Goal: Task Accomplishment & Management: Use online tool/utility

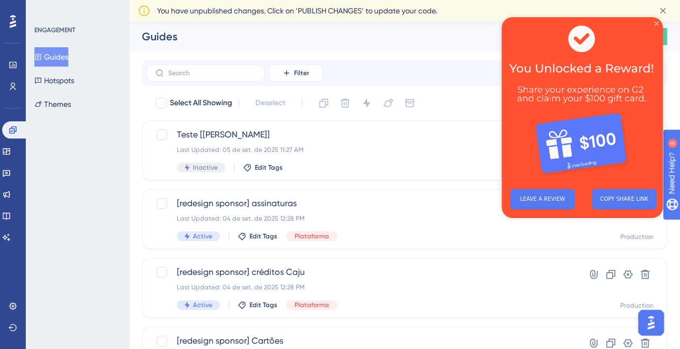
click at [657, 22] on icon "Close Preview" at bounding box center [656, 24] width 4 height 4
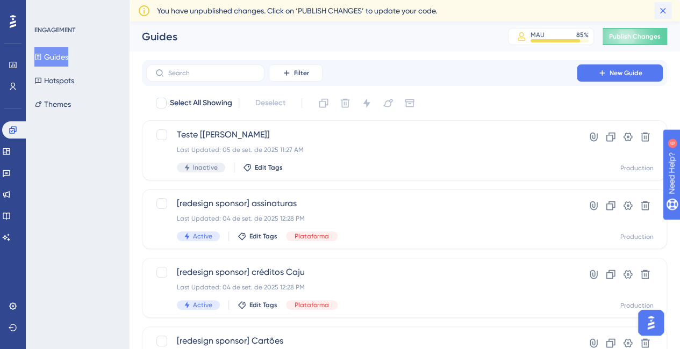
click at [664, 11] on icon at bounding box center [662, 10] width 11 height 11
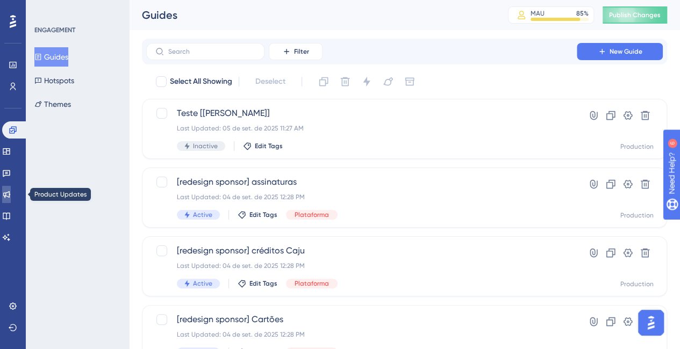
click at [11, 193] on icon at bounding box center [6, 194] width 9 height 9
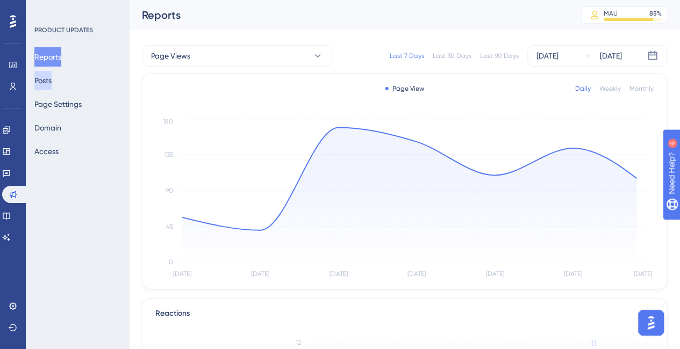
click at [48, 85] on button "Posts" at bounding box center [42, 80] width 17 height 19
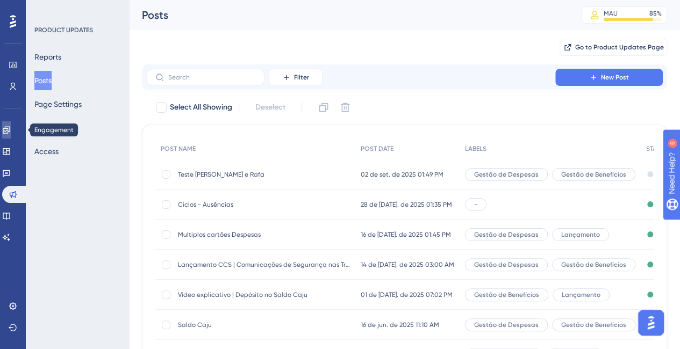
click at [11, 126] on icon at bounding box center [6, 130] width 9 height 9
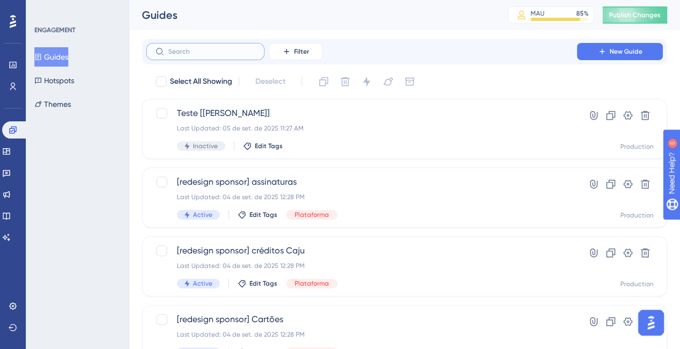
click at [189, 51] on input "text" at bounding box center [211, 52] width 87 height 8
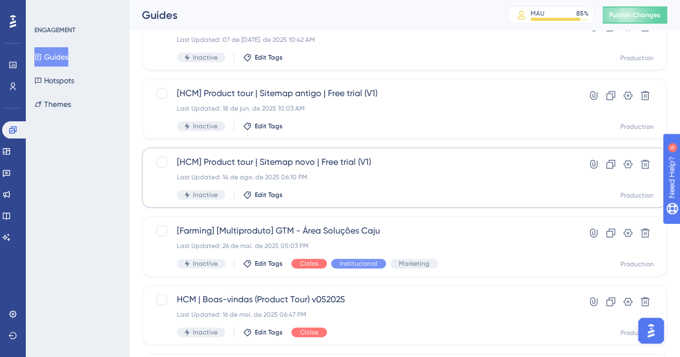
scroll to position [83, 0]
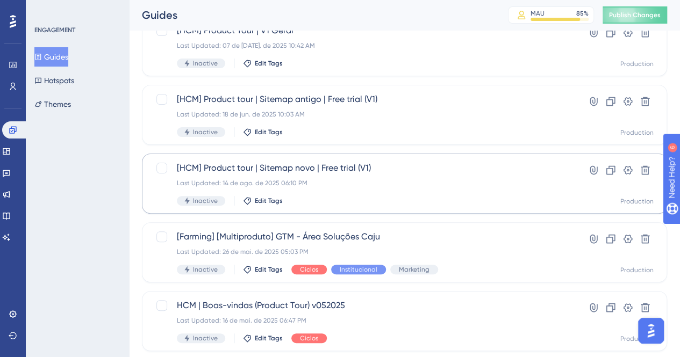
type input "produ"
click at [267, 165] on span "[HCM] Product tour | Sitemap novo | Free trial (V1)" at bounding box center [361, 168] width 369 height 13
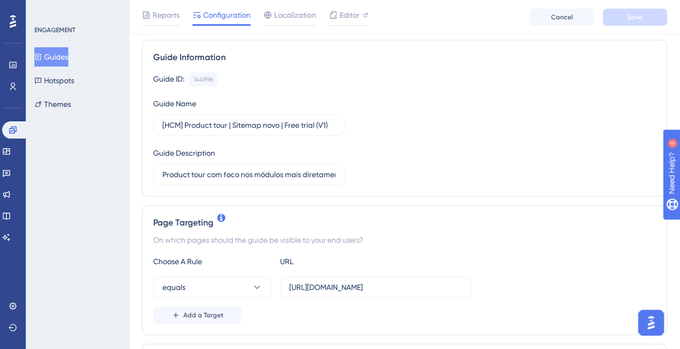
scroll to position [74, 0]
click at [405, 287] on input "[URL][DOMAIN_NAME]" at bounding box center [375, 287] width 173 height 12
click at [264, 176] on input "Product tour com foco nos módulos mais diretamente relacionados a upsell, versã…" at bounding box center [248, 174] width 173 height 12
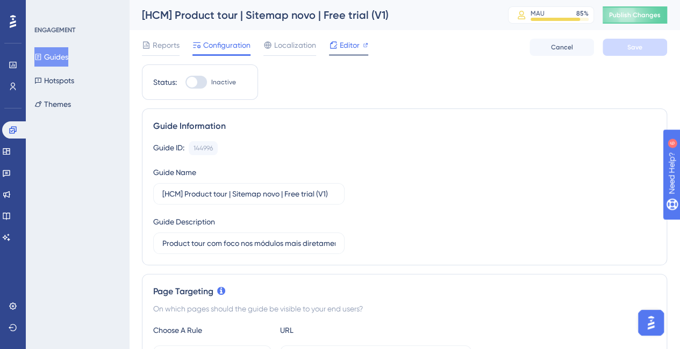
click at [340, 46] on span "Editor" at bounding box center [350, 45] width 20 height 13
click at [161, 47] on span "Reports" at bounding box center [166, 45] width 27 height 13
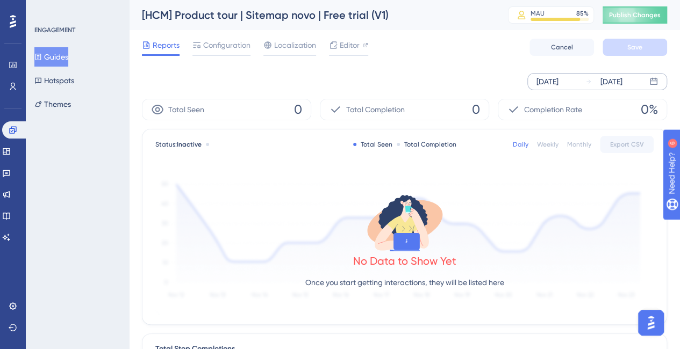
click at [600, 78] on div "[DATE]" at bounding box center [611, 81] width 22 height 13
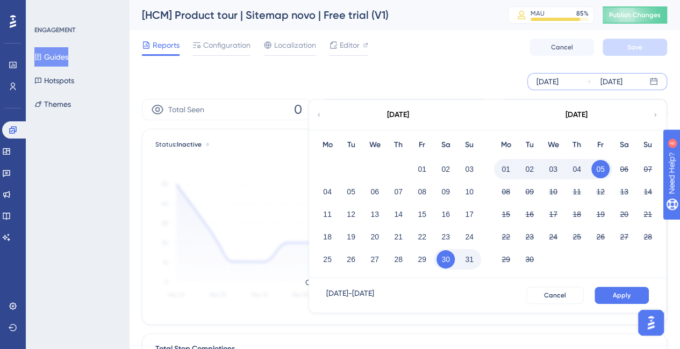
click at [319, 112] on icon at bounding box center [319, 115] width 6 height 10
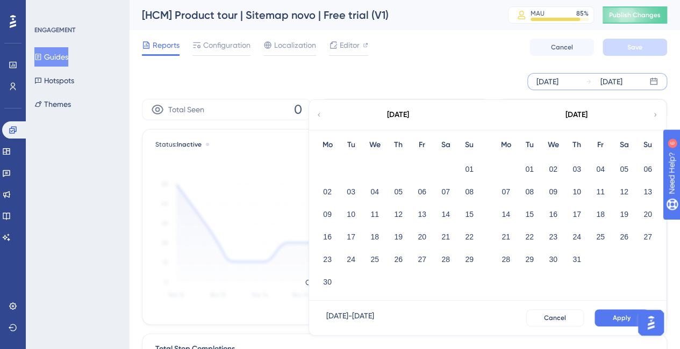
click at [319, 112] on icon at bounding box center [319, 115] width 6 height 10
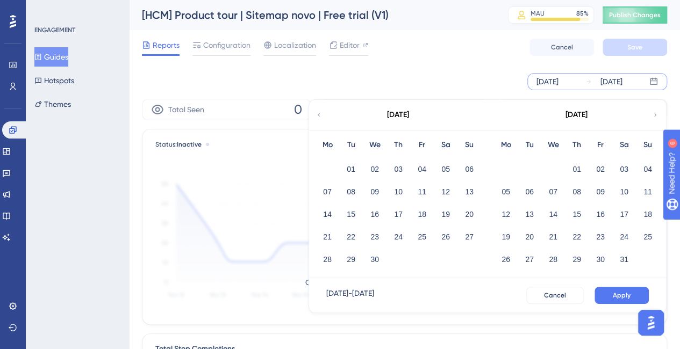
click at [319, 112] on icon at bounding box center [319, 115] width 6 height 10
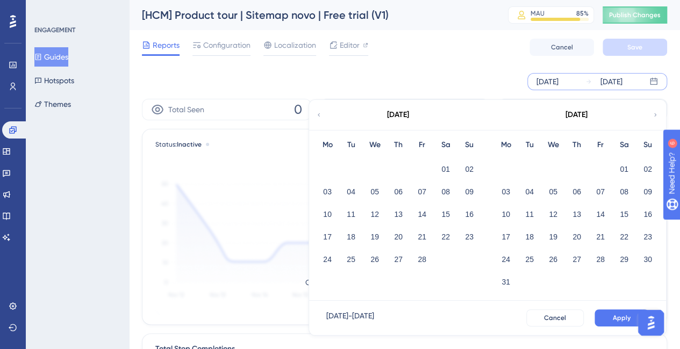
click at [319, 112] on icon at bounding box center [319, 115] width 6 height 10
click at [470, 171] on button "01" at bounding box center [469, 169] width 18 height 18
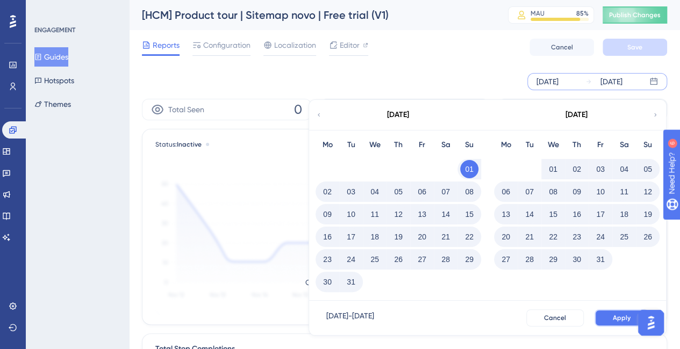
click at [615, 318] on span "Apply" at bounding box center [622, 318] width 18 height 9
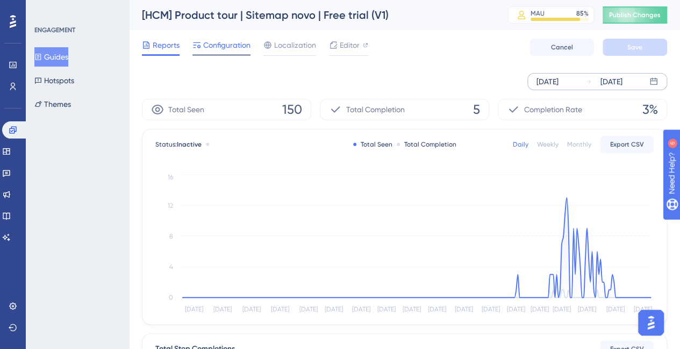
click at [218, 44] on span "Configuration" at bounding box center [226, 45] width 47 height 13
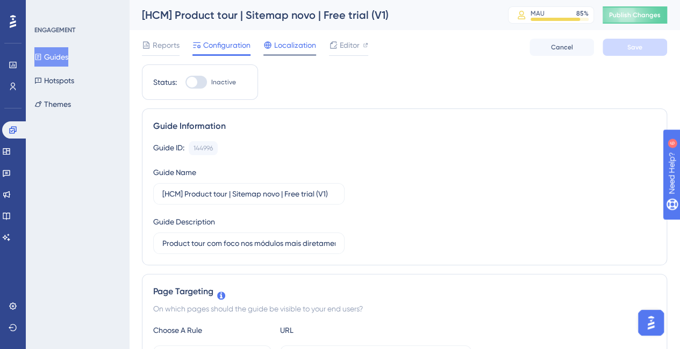
click at [290, 41] on span "Localization" at bounding box center [295, 45] width 42 height 13
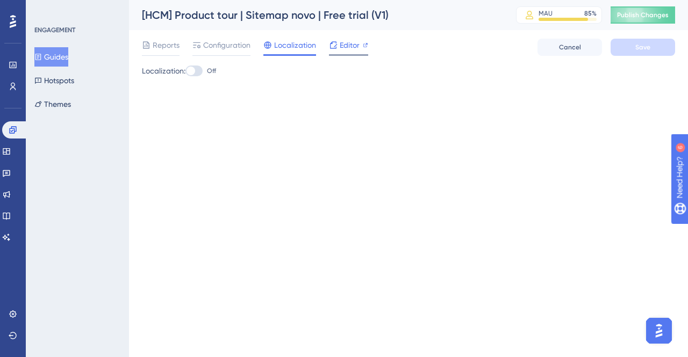
click at [345, 46] on span "Editor" at bounding box center [350, 45] width 20 height 13
